Goal: Navigation & Orientation: Find specific page/section

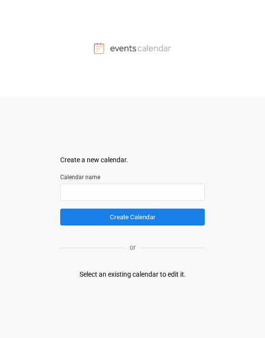
click at [113, 173] on div "or" at bounding box center [132, 247] width 145 height 24
